Goal: Information Seeking & Learning: Learn about a topic

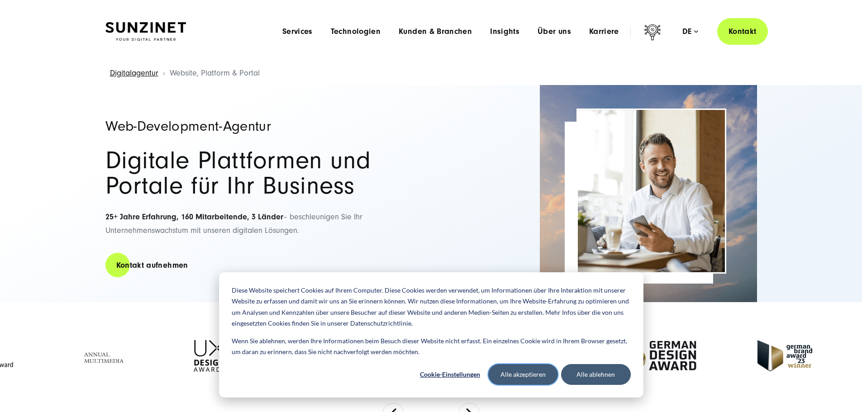
click at [533, 375] on button "Alle akzeptieren" at bounding box center [523, 374] width 70 height 21
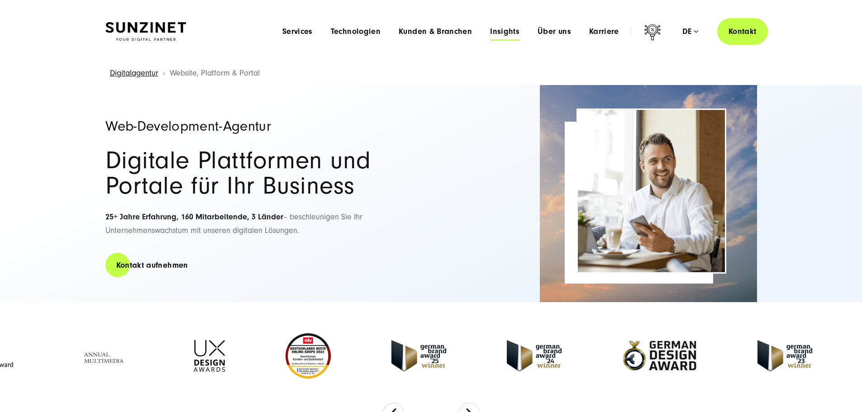
click at [490, 32] on span "Insights" at bounding box center [504, 31] width 29 height 9
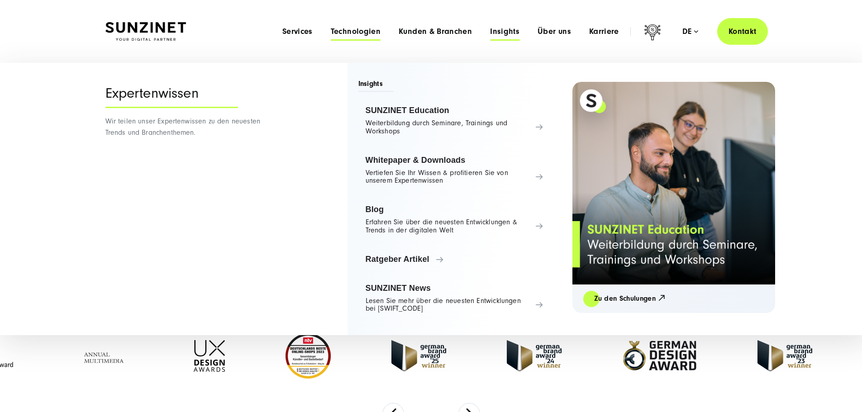
click at [331, 32] on span "Technologien" at bounding box center [356, 31] width 50 height 9
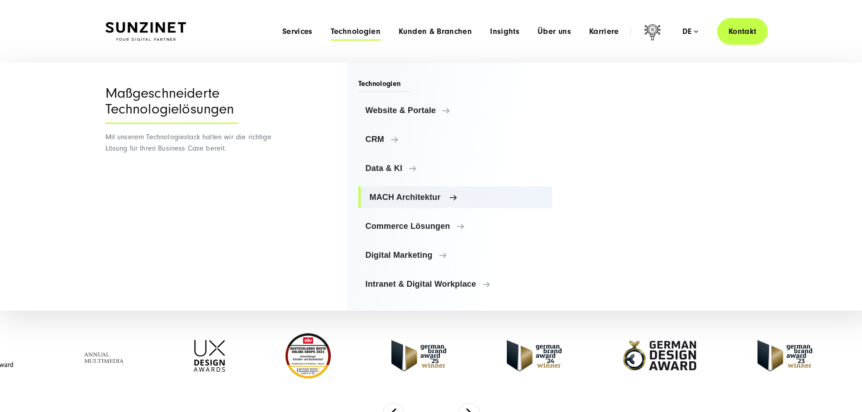
click at [392, 198] on span "MACH Architektur" at bounding box center [458, 197] width 176 height 9
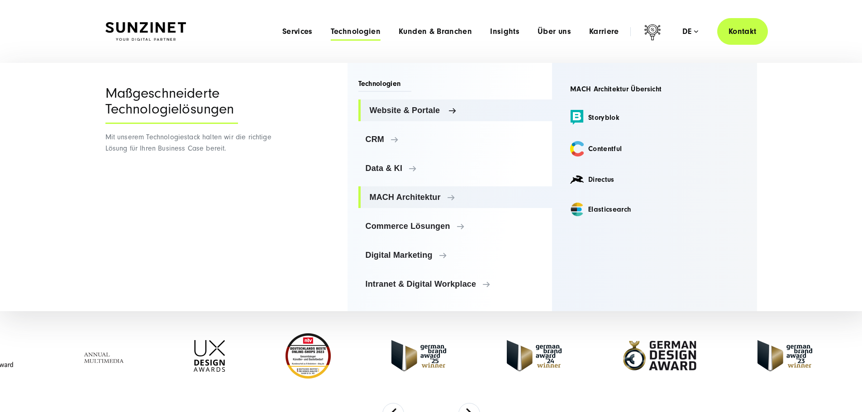
click at [385, 110] on span "Website & Portale" at bounding box center [458, 110] width 176 height 9
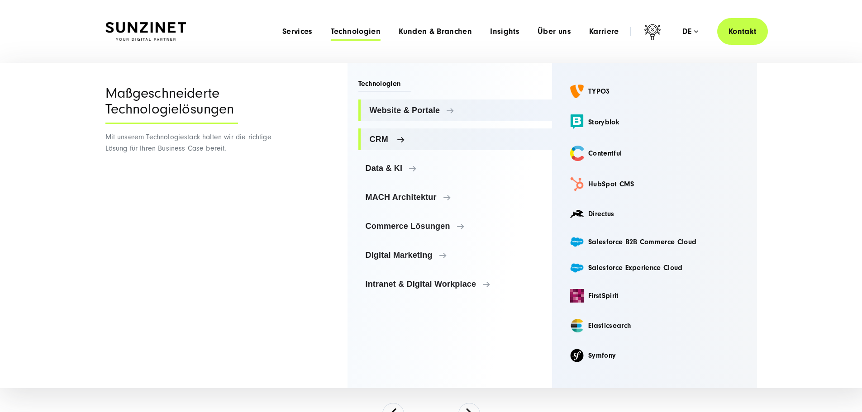
click at [390, 138] on span "CRM" at bounding box center [458, 139] width 176 height 9
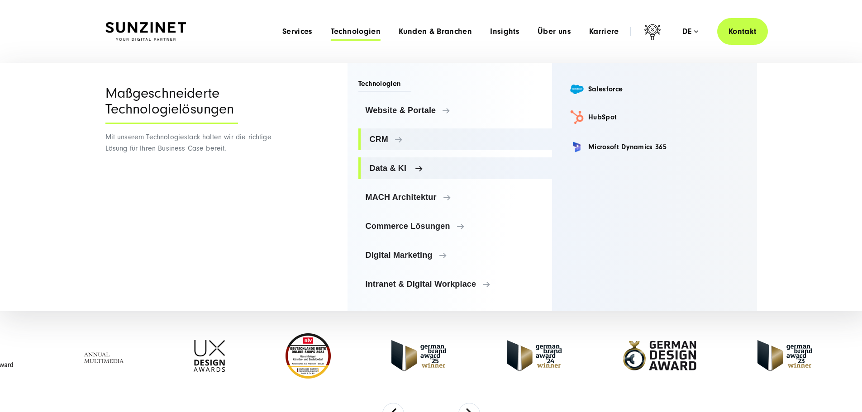
click at [393, 169] on span "Data & KI" at bounding box center [458, 168] width 176 height 9
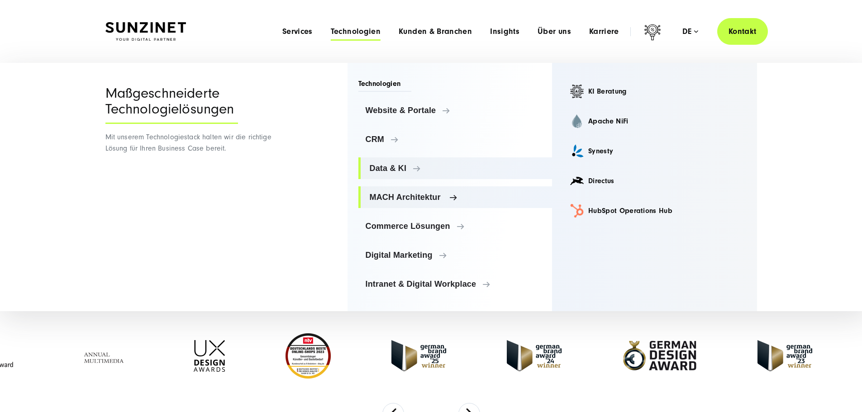
click at [413, 198] on span "MACH Architektur" at bounding box center [458, 197] width 176 height 9
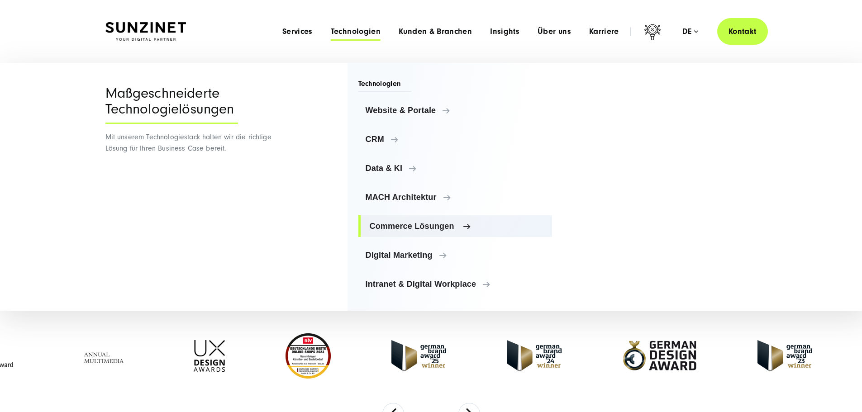
click at [410, 222] on span "Commerce Lösungen" at bounding box center [458, 226] width 176 height 9
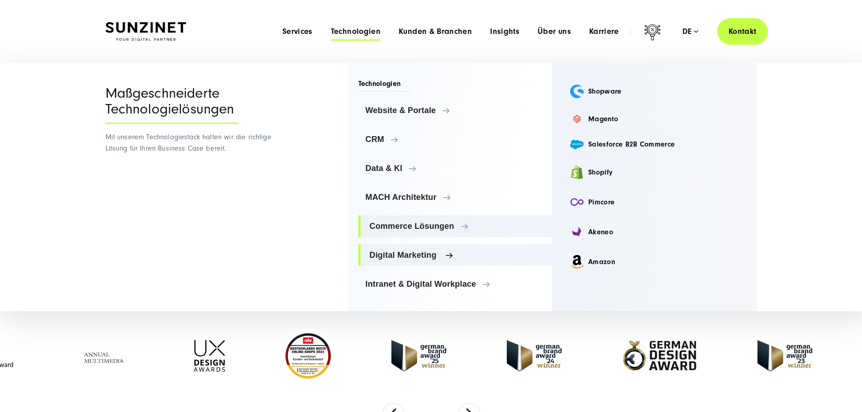
click at [428, 254] on span "Digital Marketing" at bounding box center [458, 255] width 176 height 9
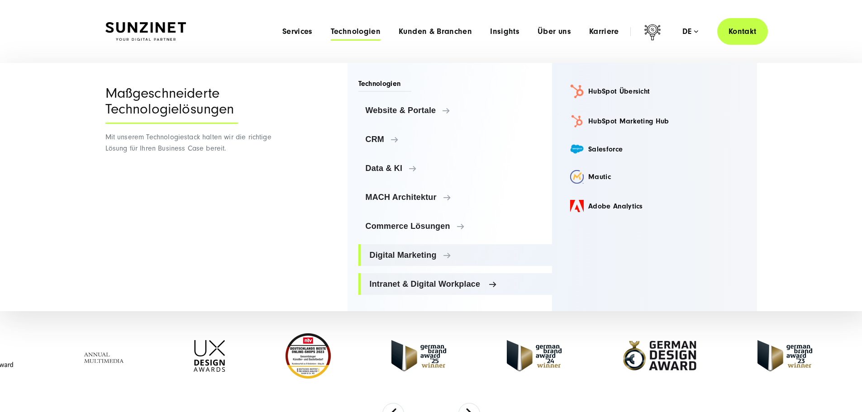
click at [433, 286] on span "Intranet & Digital Workplace" at bounding box center [458, 284] width 176 height 9
